Goal: Transaction & Acquisition: Book appointment/travel/reservation

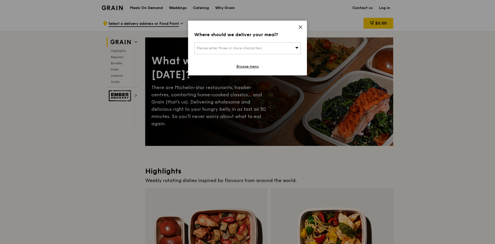
click at [302, 26] on icon at bounding box center [300, 27] width 3 height 3
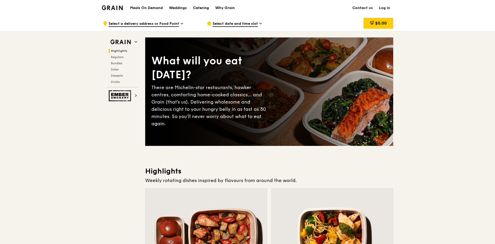
click at [196, 7] on div "Catering" at bounding box center [201, 7] width 16 height 15
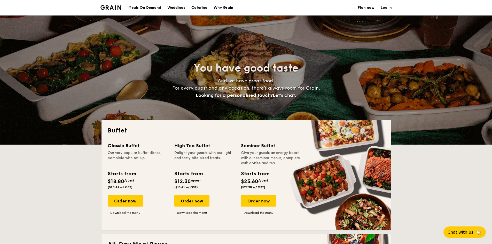
select select
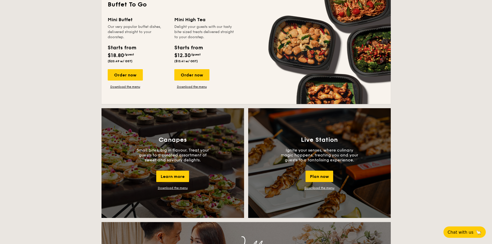
scroll to position [362, 0]
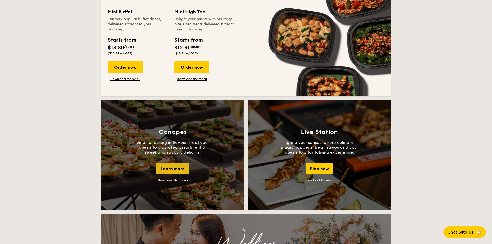
click at [173, 170] on div "Learn more" at bounding box center [172, 168] width 33 height 11
